Goal: Task Accomplishment & Management: Manage account settings

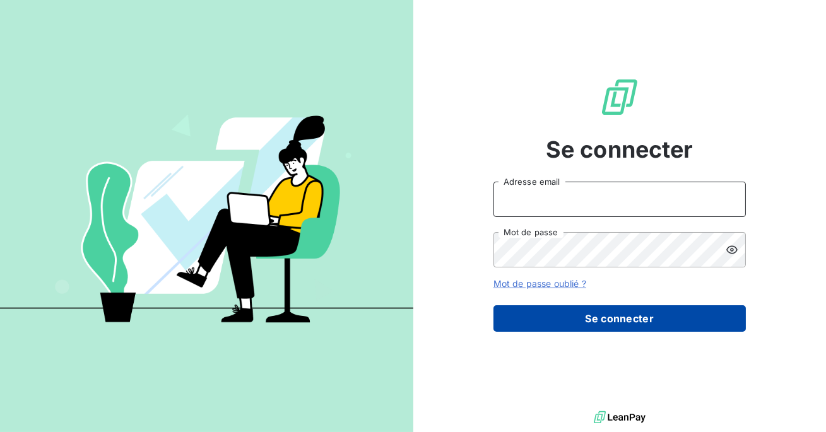
type input "admin@excovalliancesc"
click at [594, 321] on button "Se connecter" at bounding box center [619, 318] width 252 height 26
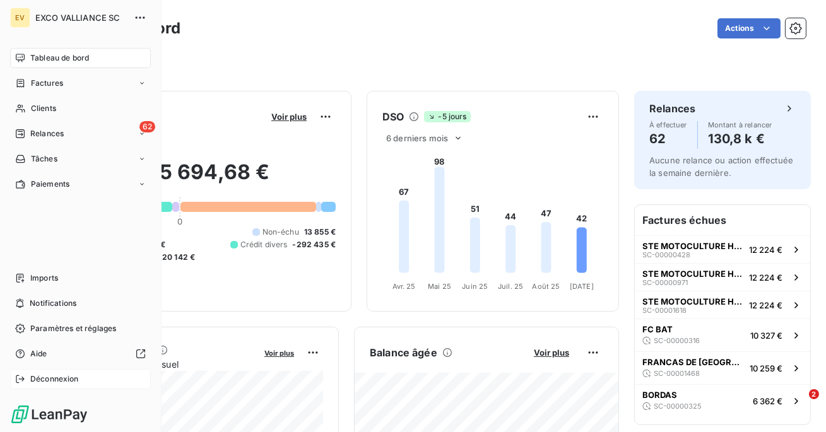
click at [44, 375] on span "Déconnexion" at bounding box center [54, 378] width 49 height 11
